Goal: Check status: Check status

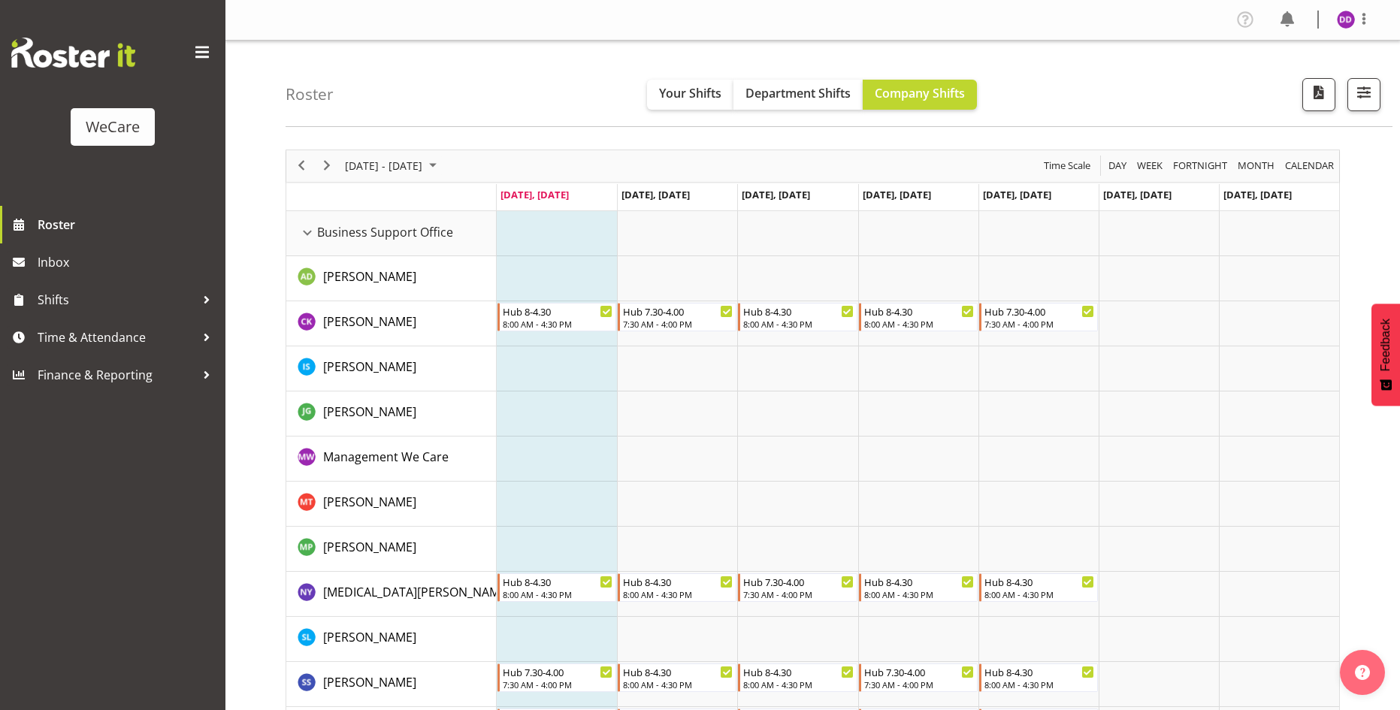
select select "location"
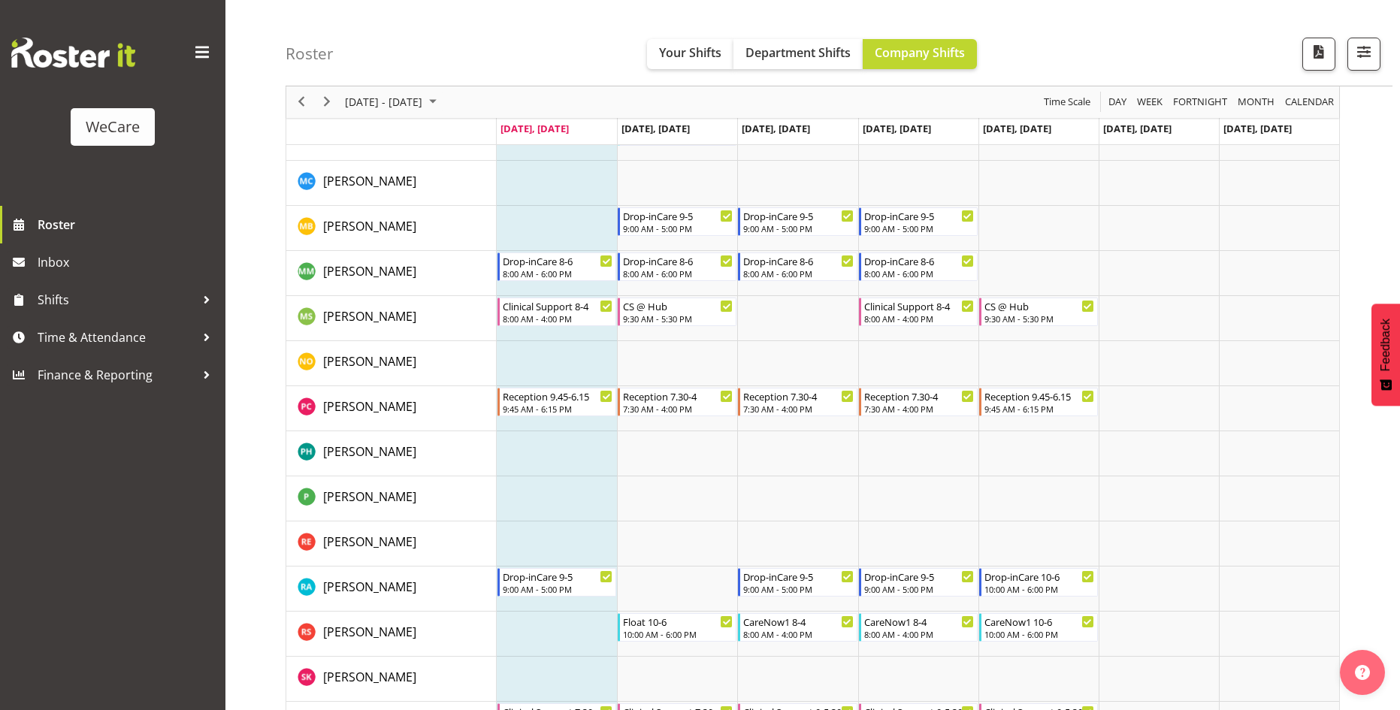
scroll to position [5311, 0]
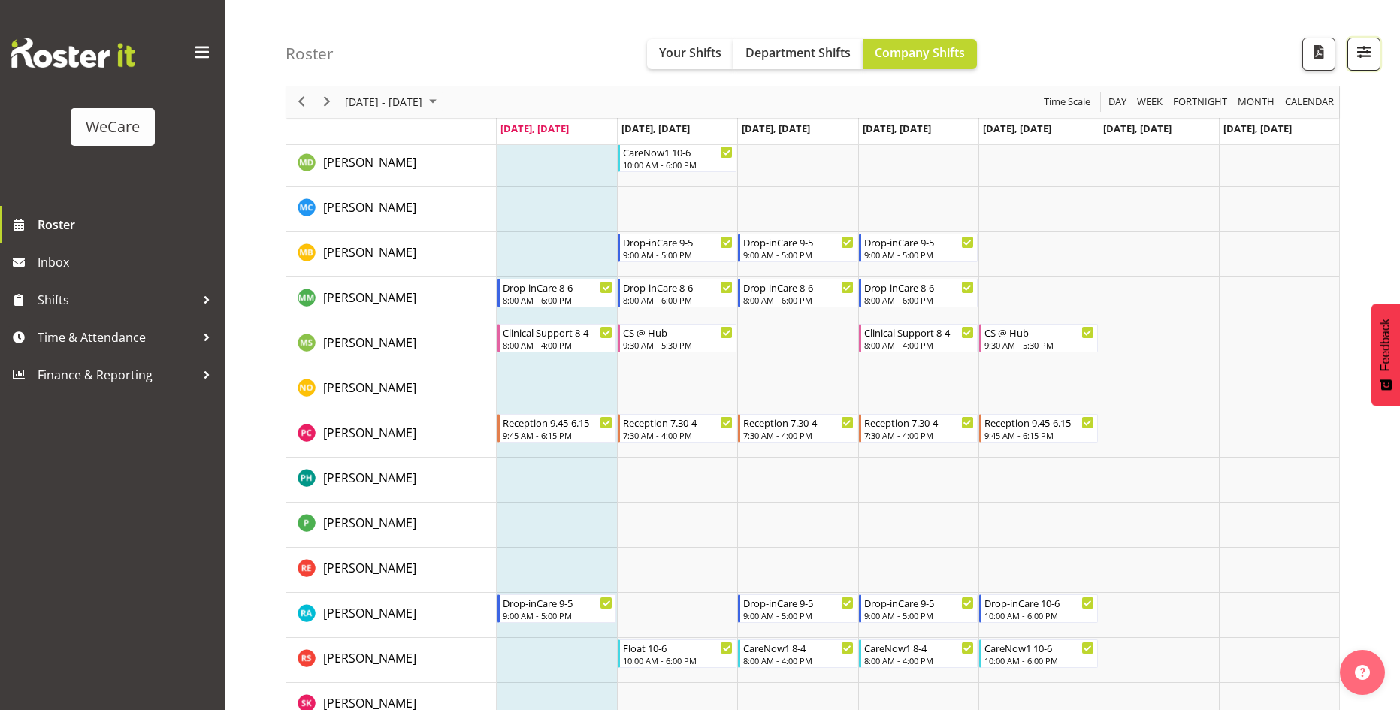
click at [1359, 49] on span "button" at bounding box center [1364, 52] width 20 height 20
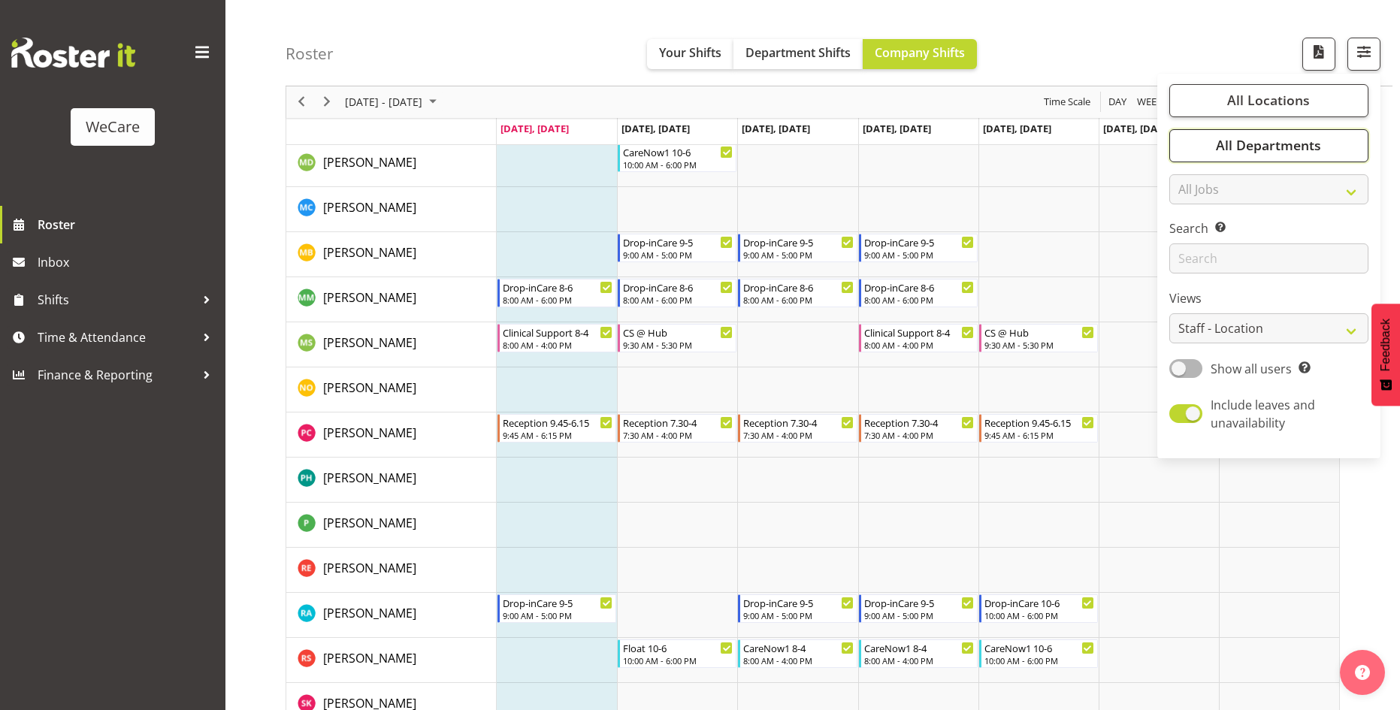
click at [1256, 143] on span "All Departments" at bounding box center [1267, 146] width 105 height 18
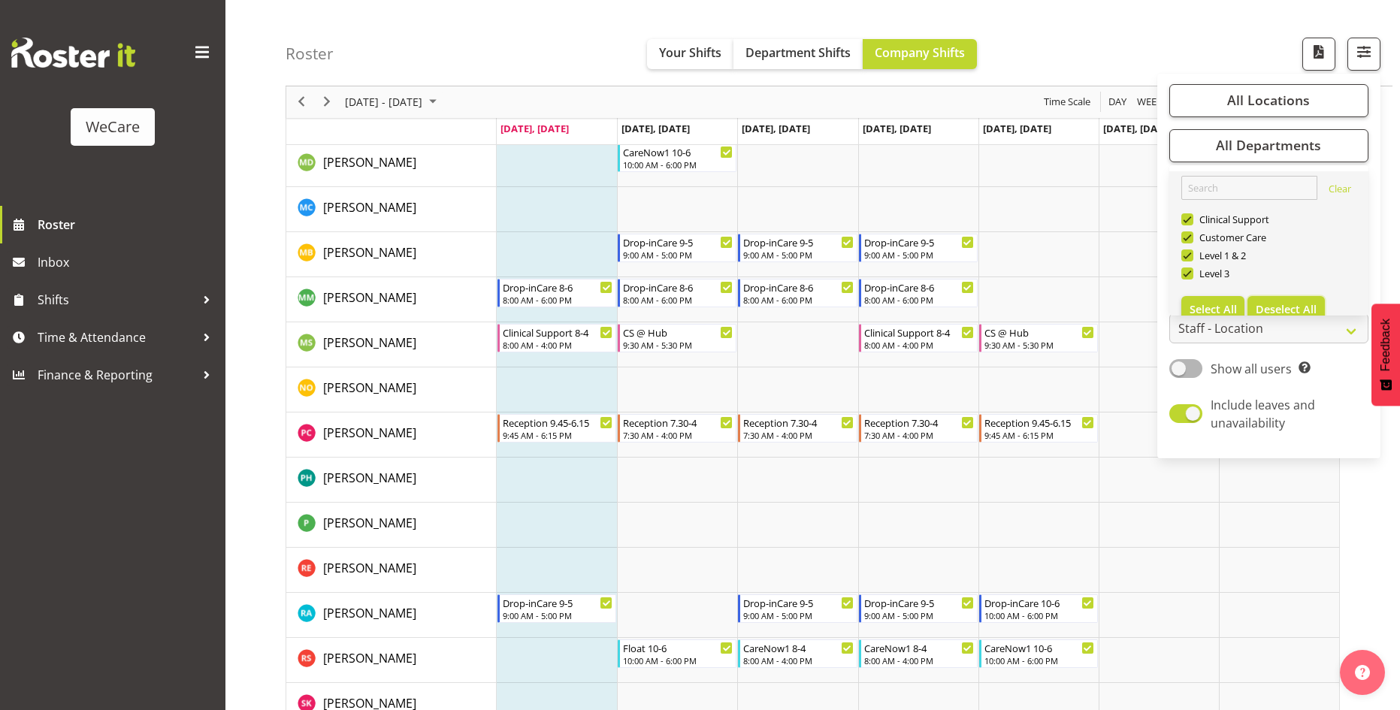
click at [1284, 303] on span "Deselect All" at bounding box center [1285, 309] width 61 height 14
checkbox input "false"
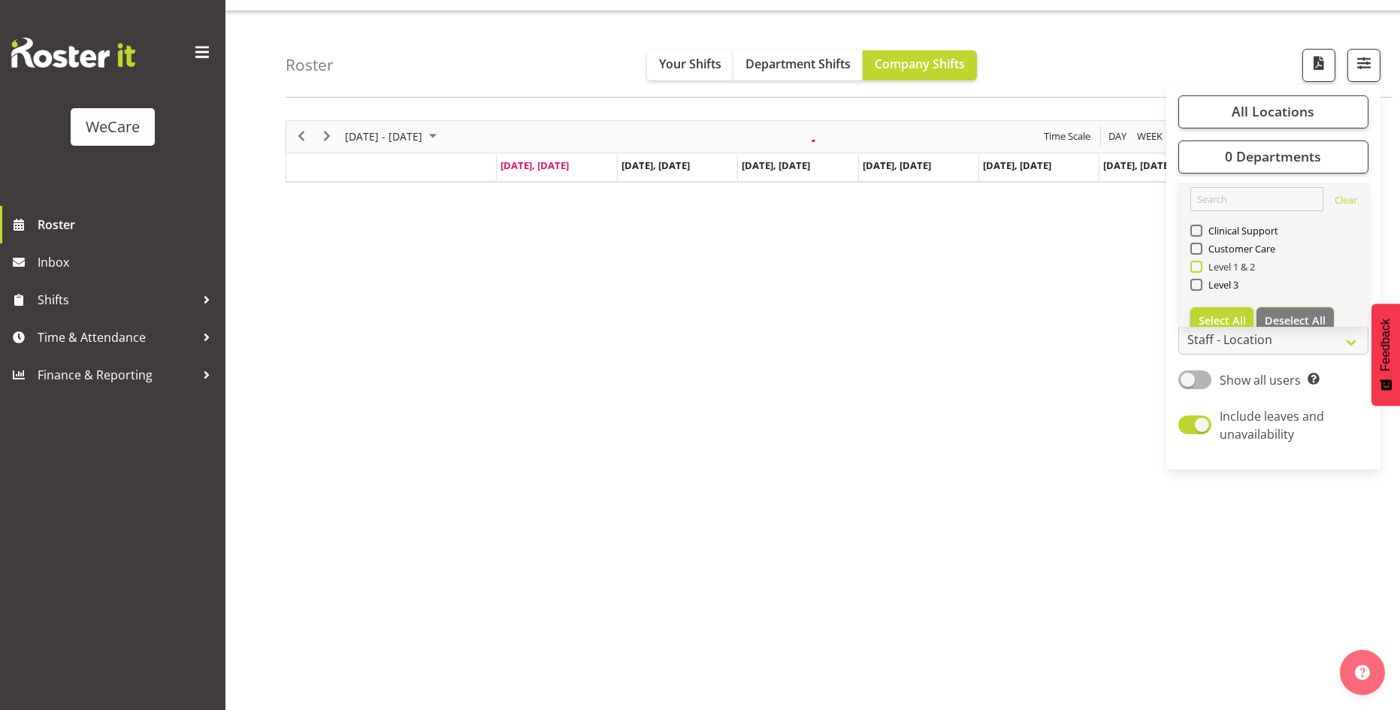
scroll to position [29, 0]
click at [1228, 285] on span "Level 3" at bounding box center [1220, 285] width 37 height 12
click at [1200, 285] on input "Level 3" at bounding box center [1195, 284] width 10 height 10
checkbox input "true"
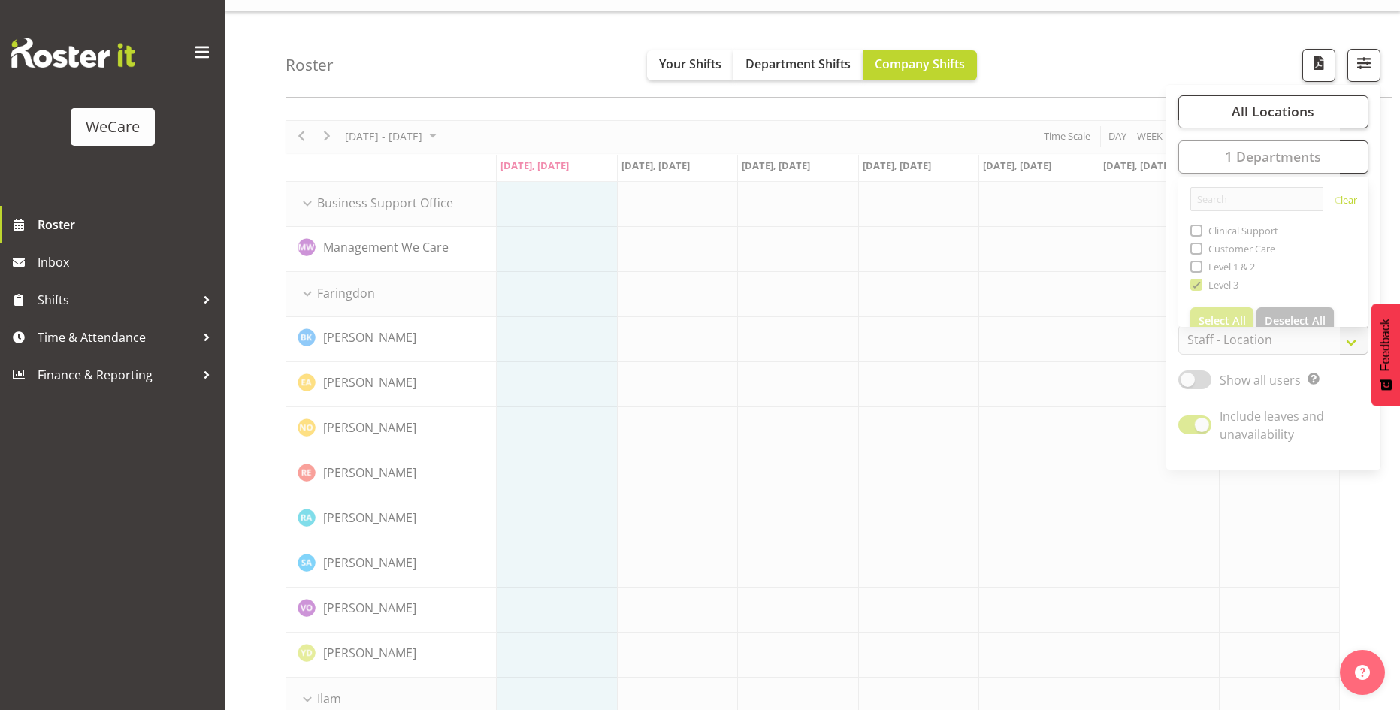
drag, startPoint x: 1073, startPoint y: 81, endPoint x: 1065, endPoint y: 84, distance: 8.1
click at [1065, 84] on div "Roster Your Shifts Department Shifts Company Shifts All Locations Clear Busines…" at bounding box center [838, 54] width 1107 height 86
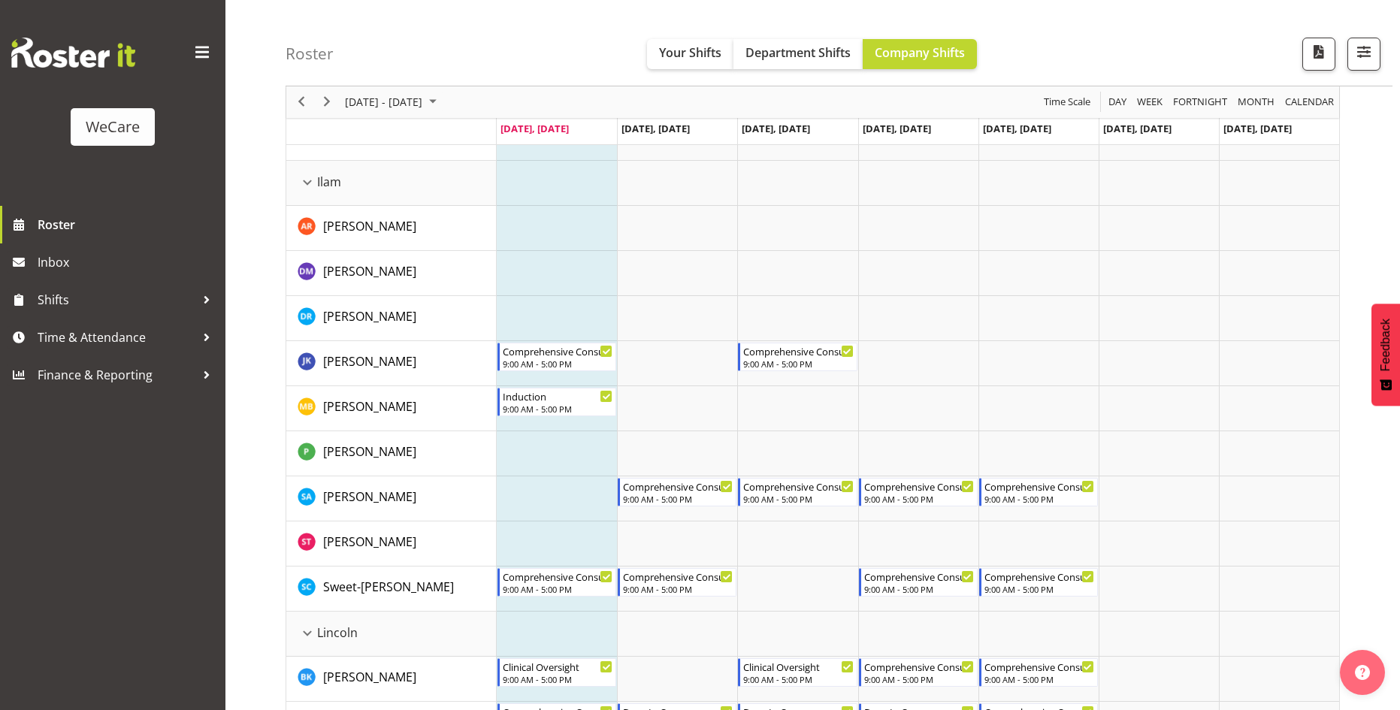
scroll to position [630, 0]
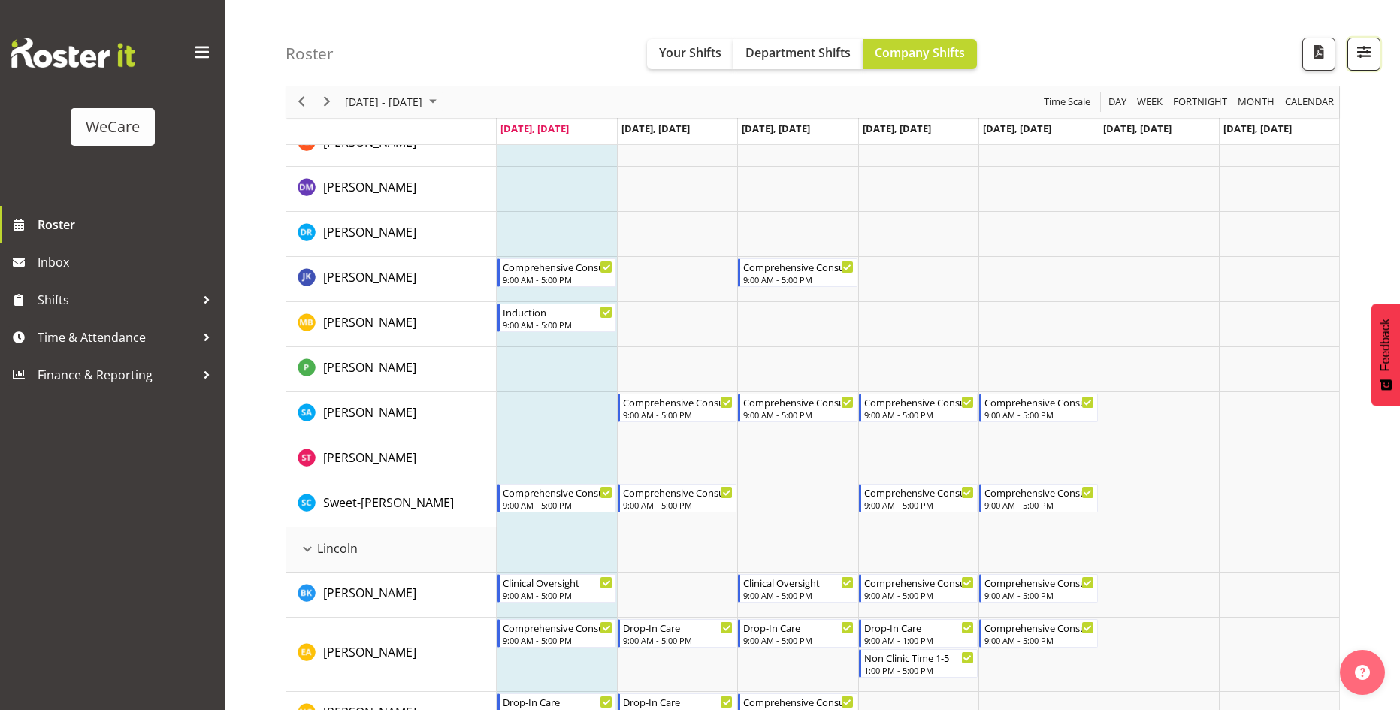
click at [1365, 50] on span "button" at bounding box center [1364, 52] width 20 height 20
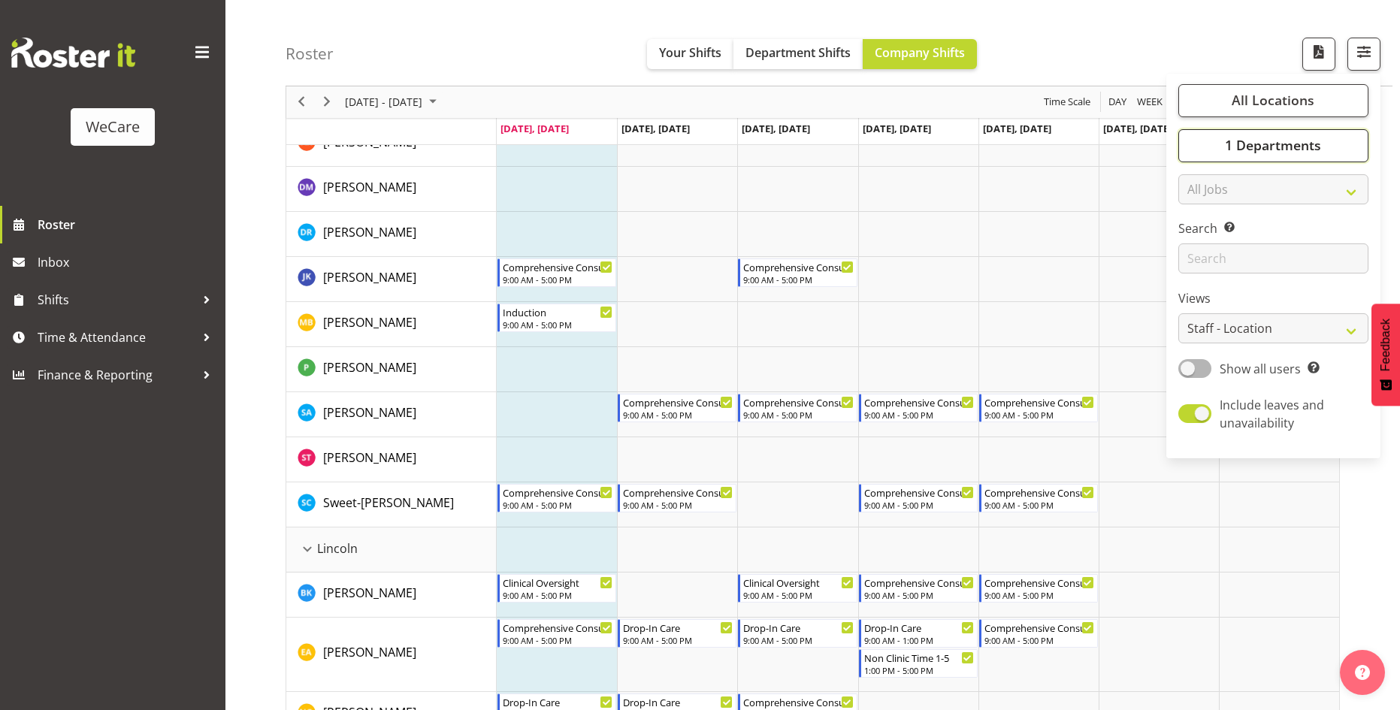
click at [1274, 142] on span "1 Departments" at bounding box center [1272, 146] width 96 height 18
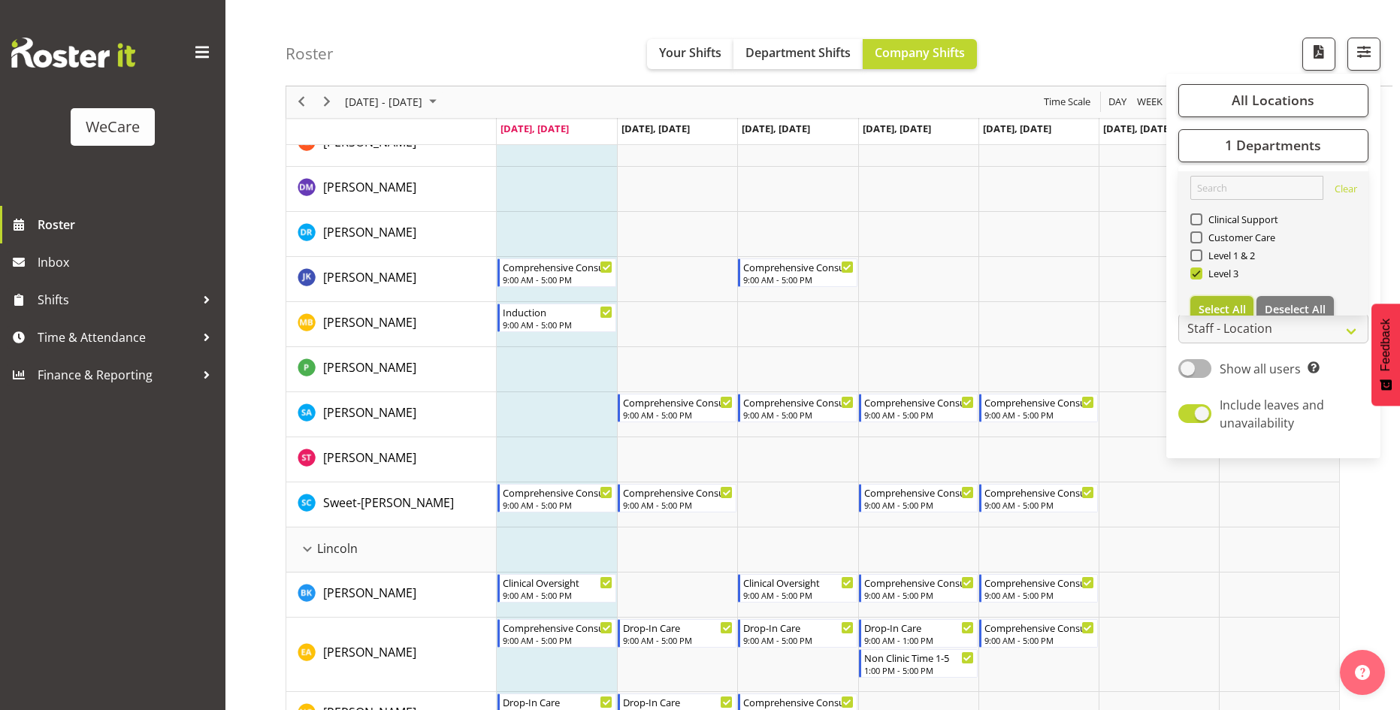
click at [1209, 311] on span "Select All" at bounding box center [1221, 309] width 47 height 14
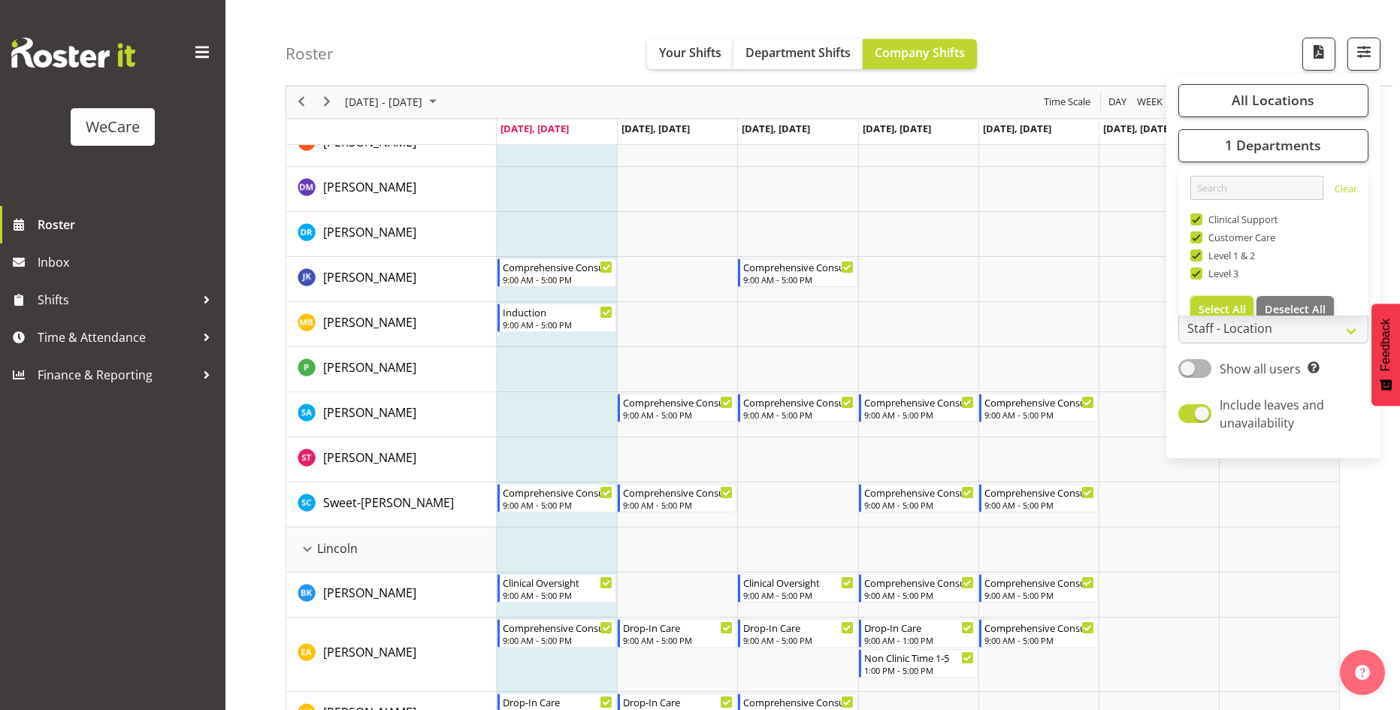
checkbox input "true"
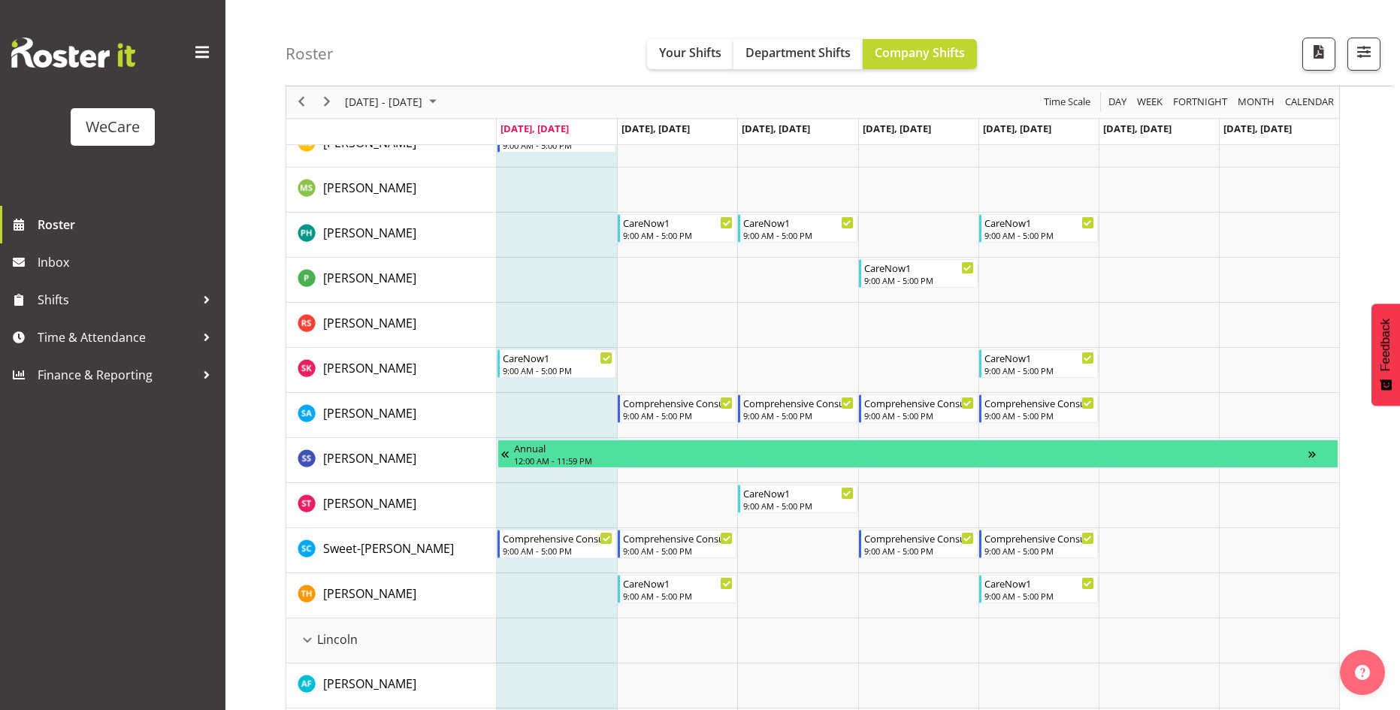
scroll to position [2208, 0]
